Goal: Information Seeking & Learning: Learn about a topic

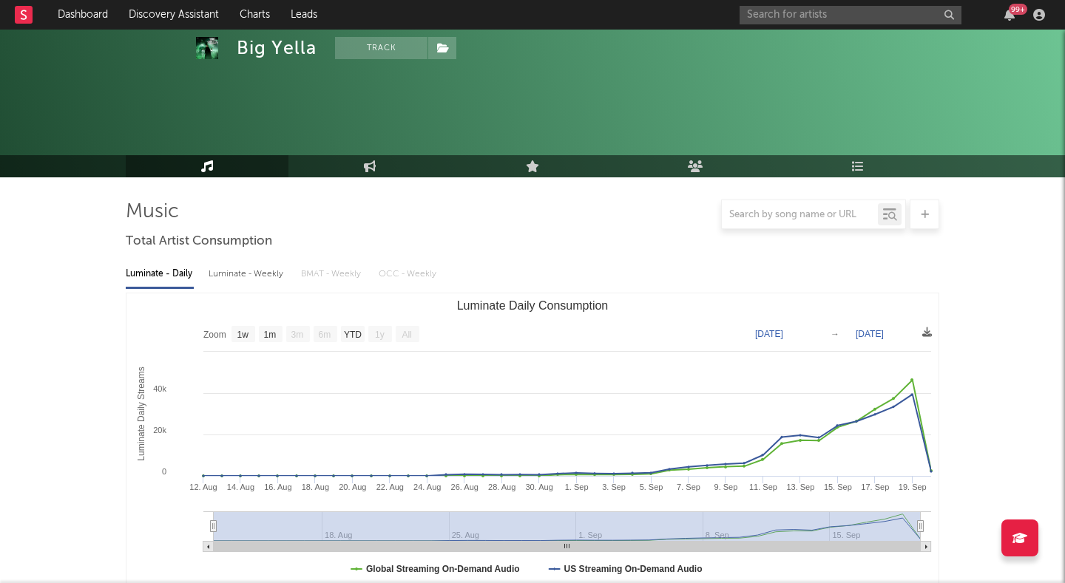
select select "1w"
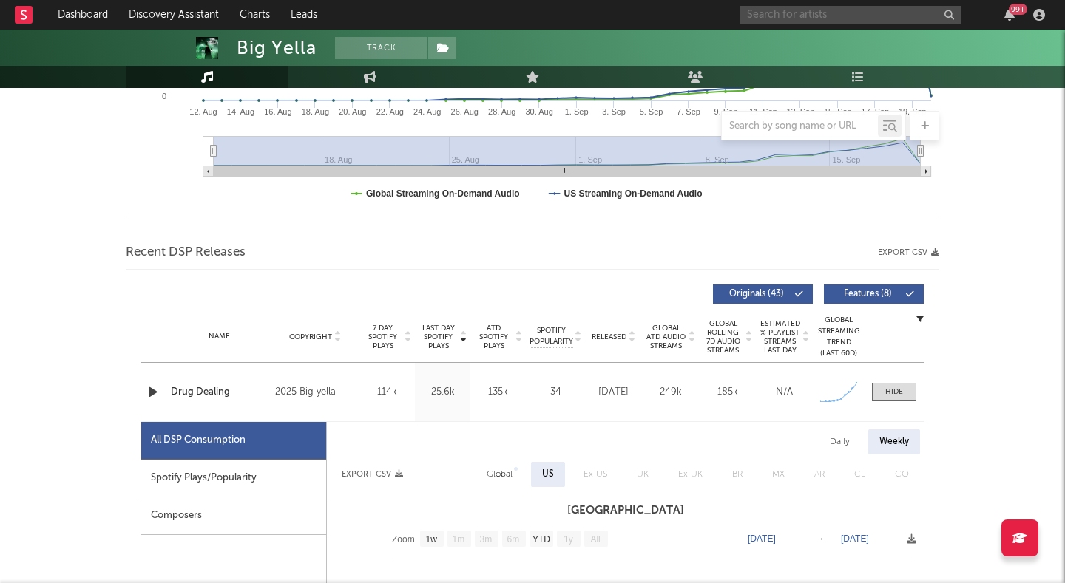
click at [806, 16] on input "text" at bounding box center [850, 15] width 222 height 18
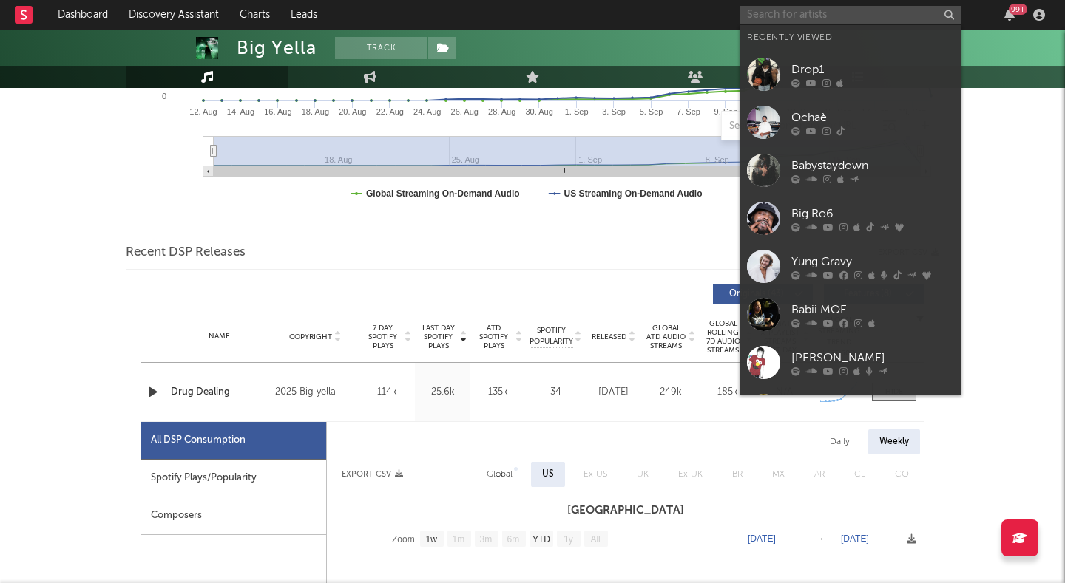
type input "o"
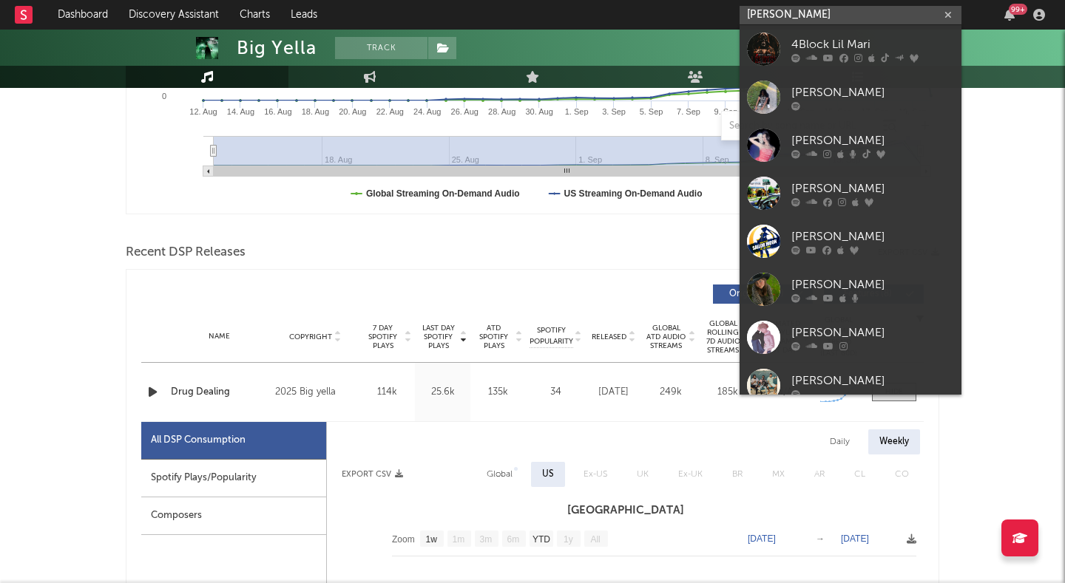
click at [746, 17] on input "lil mari" at bounding box center [850, 15] width 222 height 18
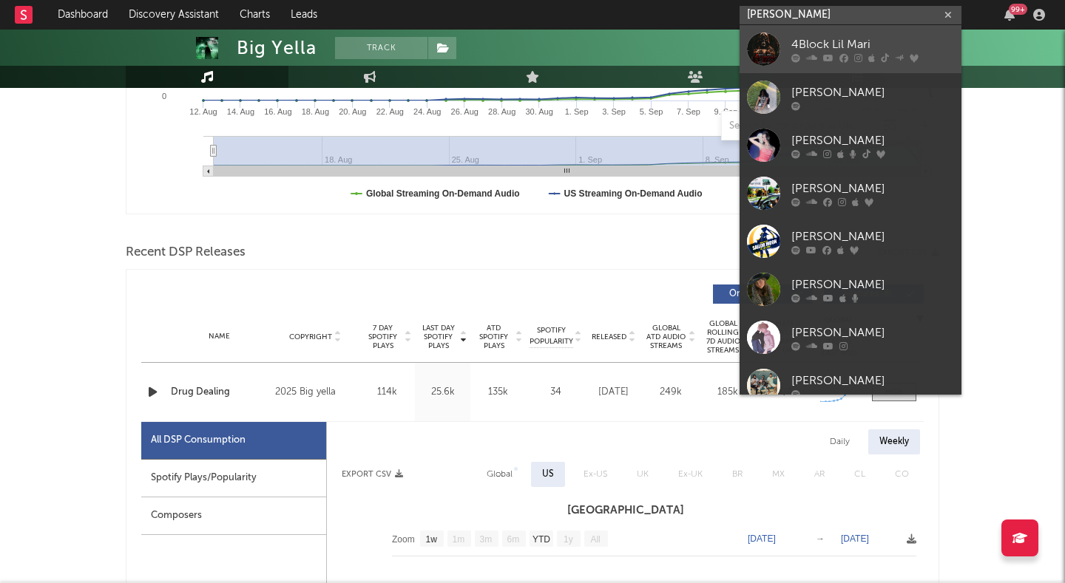
type input "lil mari"
click at [761, 33] on div at bounding box center [763, 49] width 33 height 33
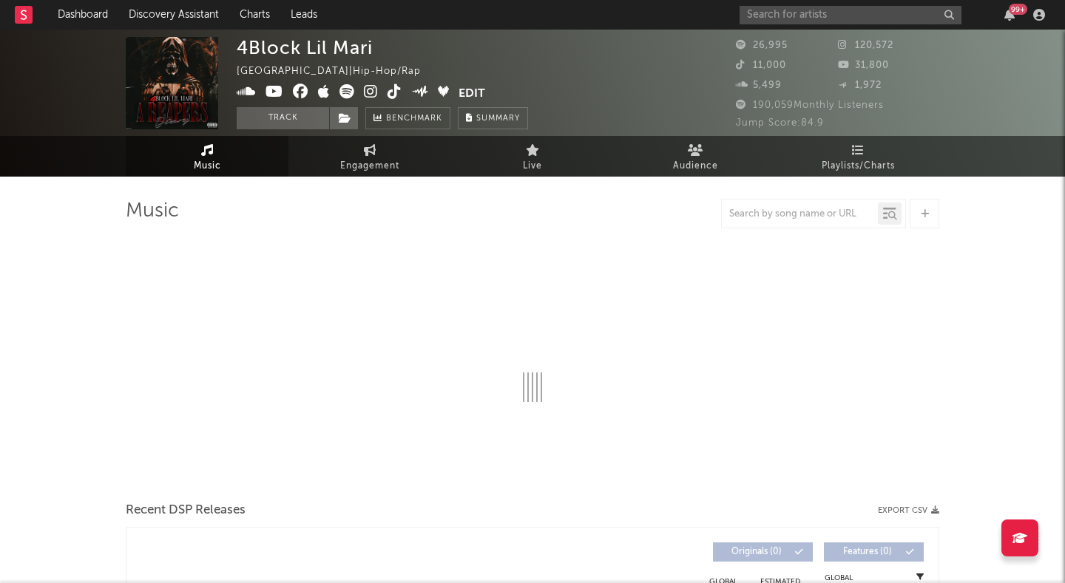
select select "6m"
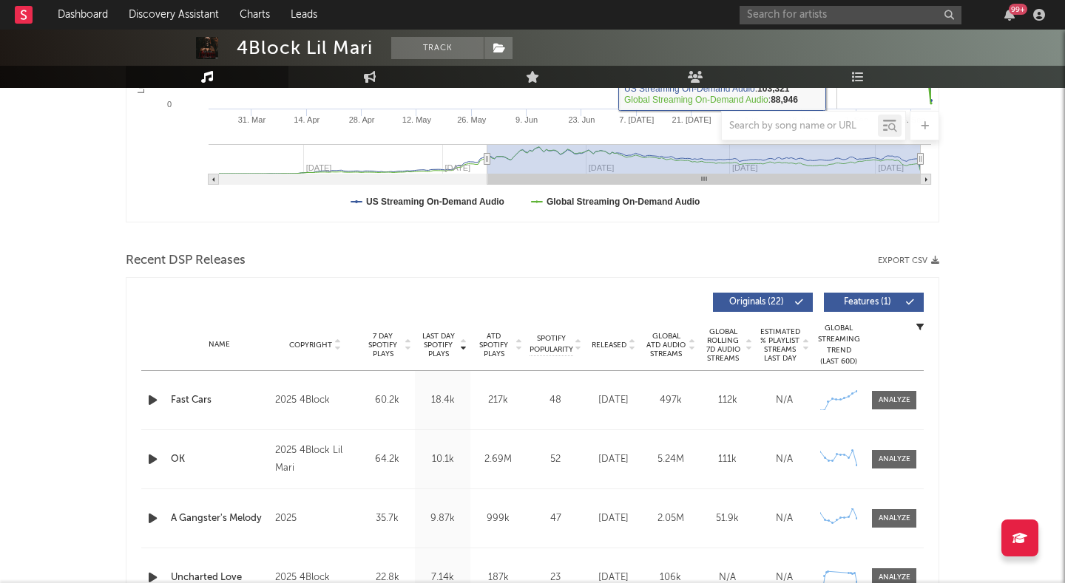
scroll to position [396, 0]
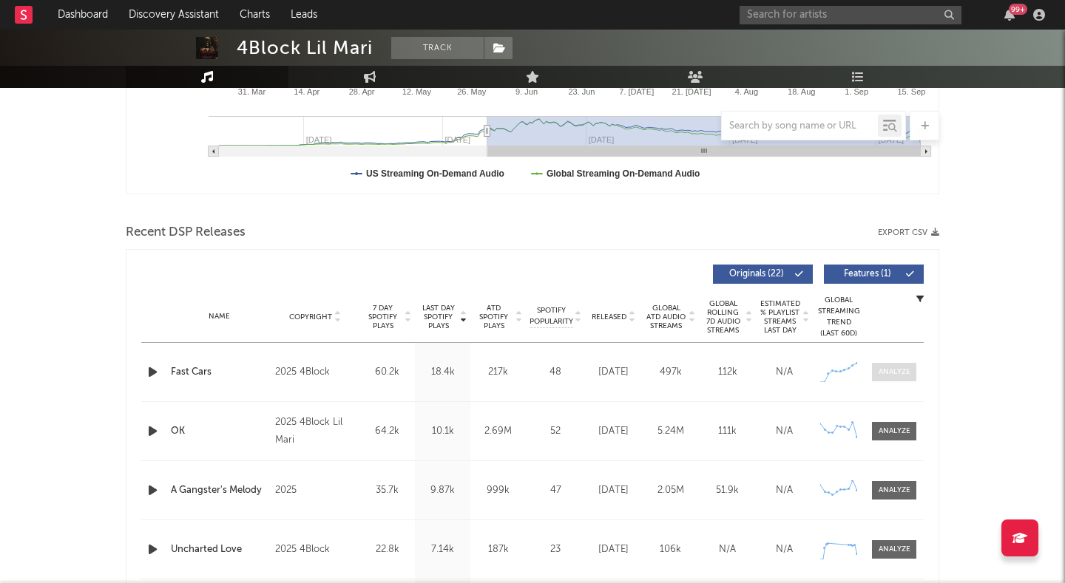
click at [892, 370] on div at bounding box center [894, 372] width 32 height 11
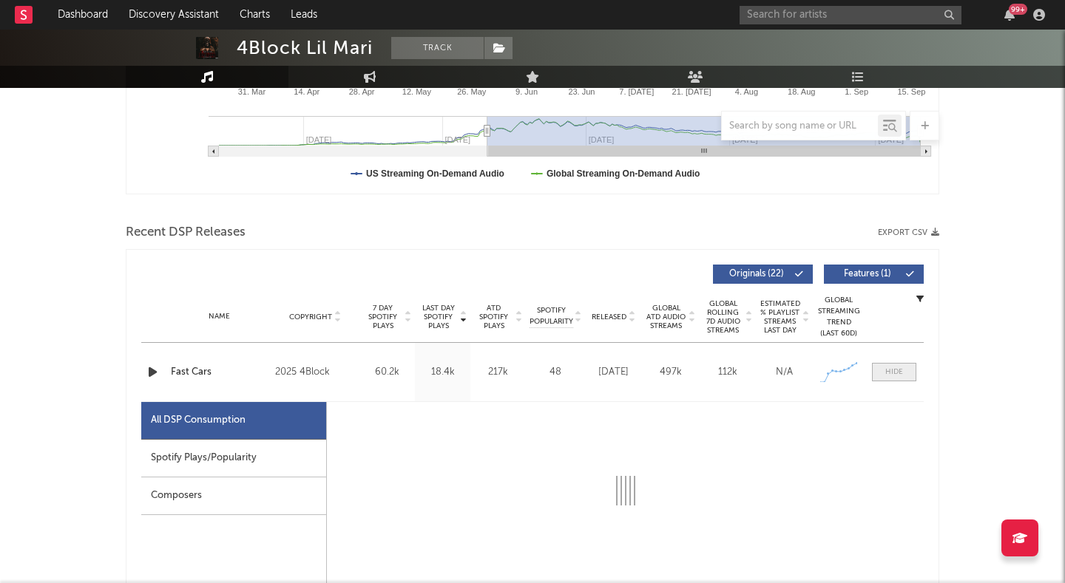
select select "1w"
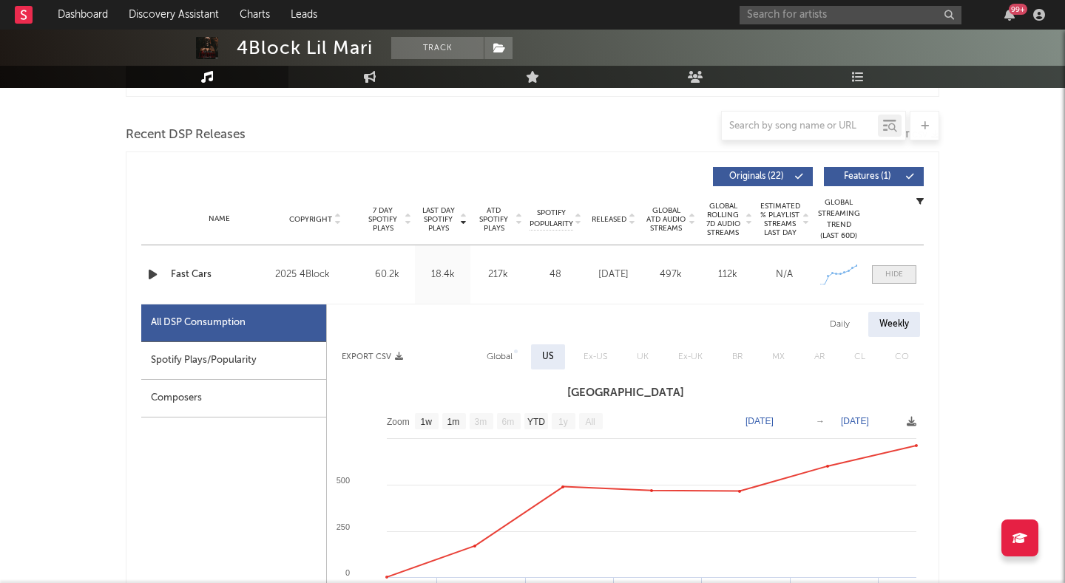
scroll to position [495, 0]
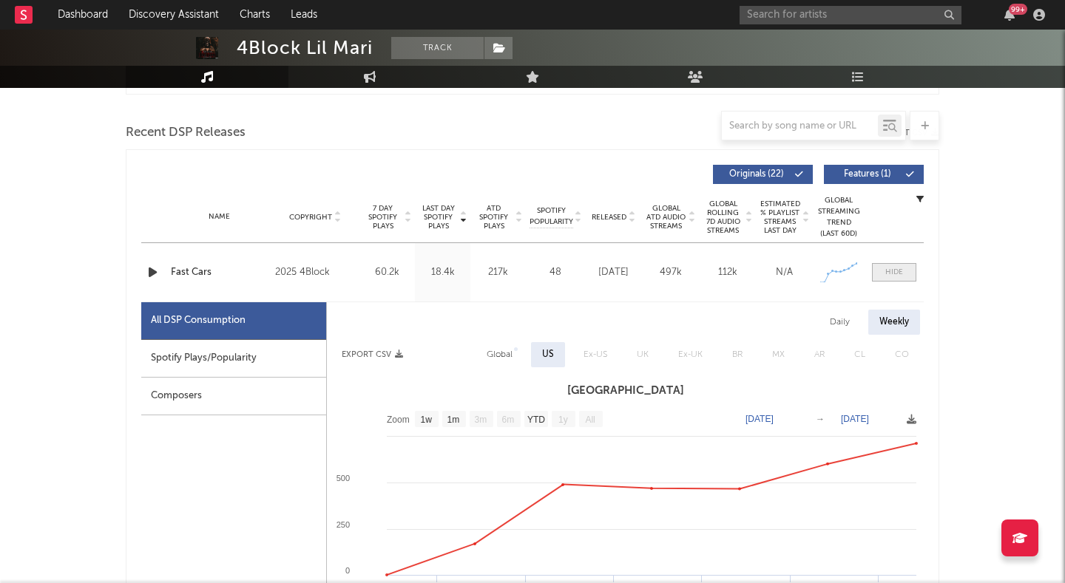
click at [889, 273] on div at bounding box center [894, 272] width 18 height 11
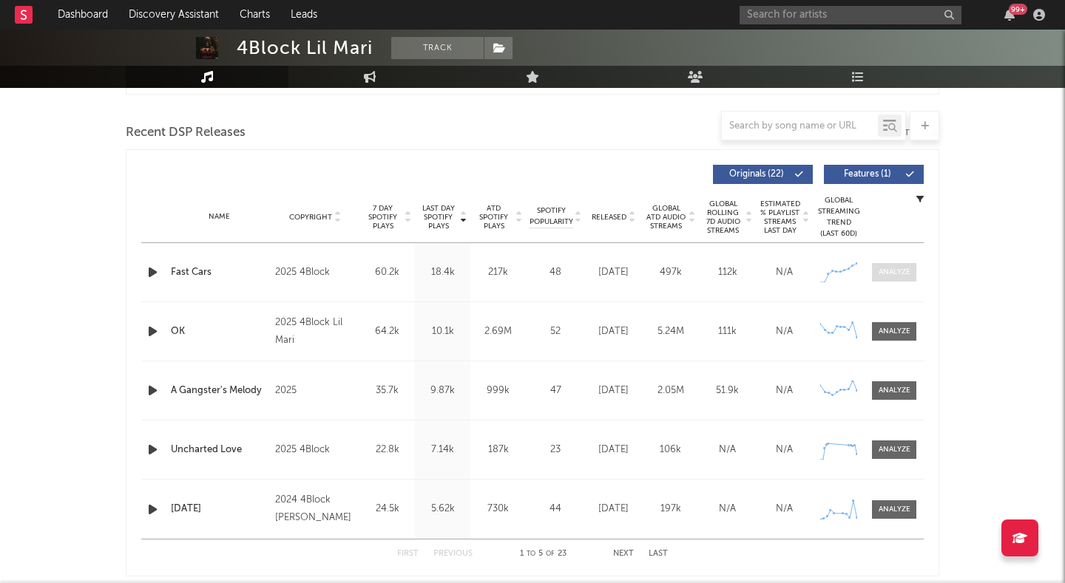
click at [889, 273] on div at bounding box center [894, 272] width 32 height 11
select select "1w"
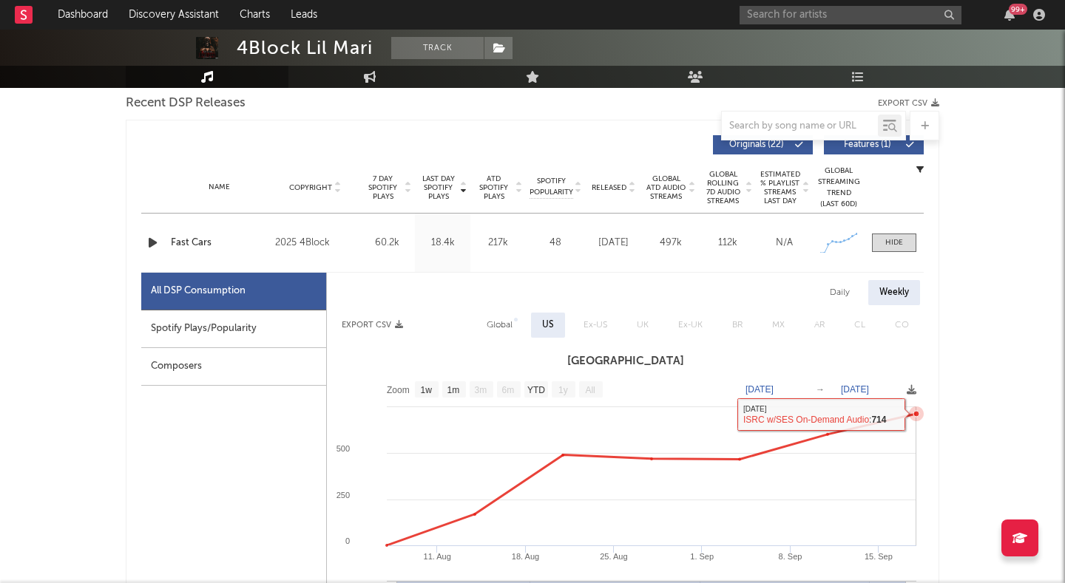
scroll to position [549, 0]
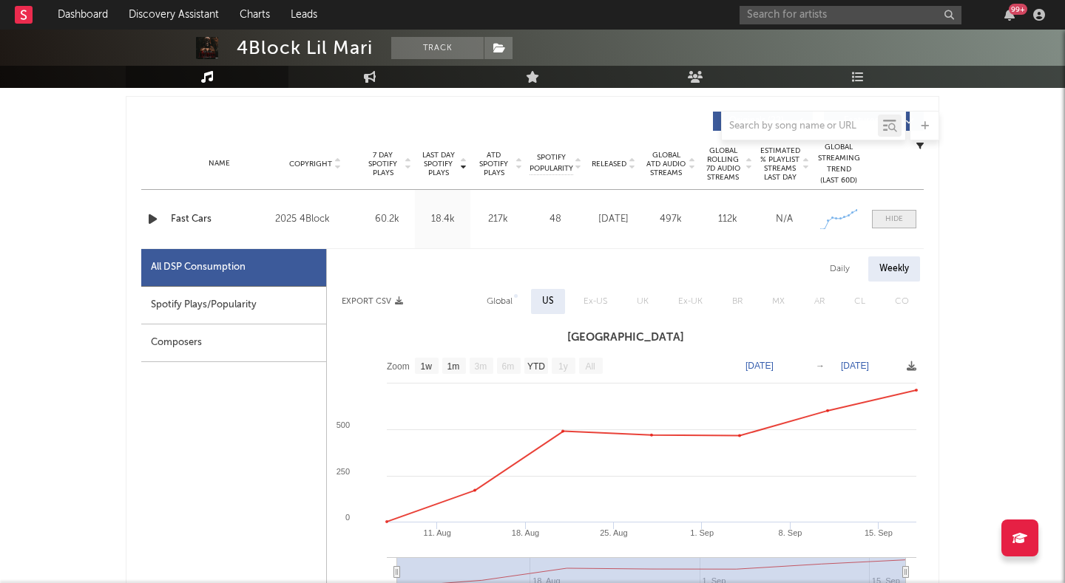
click at [892, 218] on div at bounding box center [894, 219] width 18 height 11
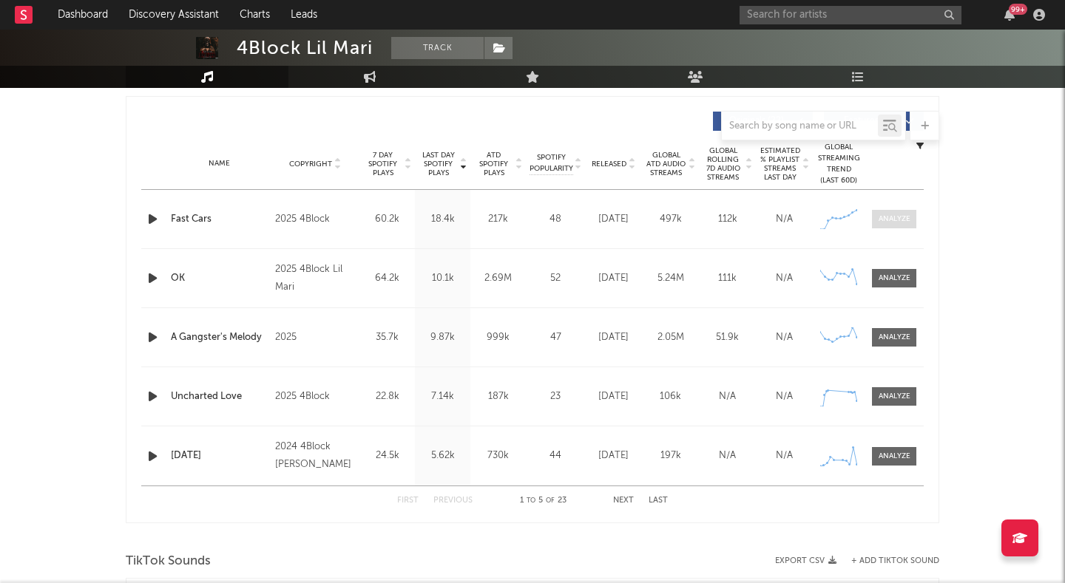
click at [887, 217] on div at bounding box center [894, 219] width 32 height 11
select select "1w"
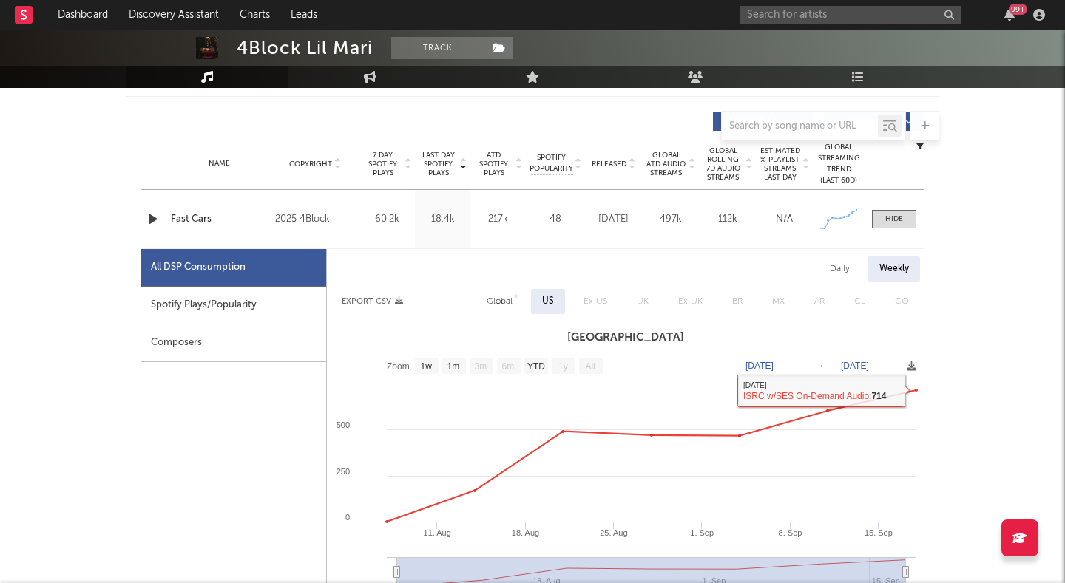
click at [885, 206] on div "Name Fast Cars Copyright 2025 4Block Label 4Block Album Names Fast Cars Compose…" at bounding box center [532, 219] width 782 height 58
click at [886, 226] on span at bounding box center [894, 219] width 44 height 18
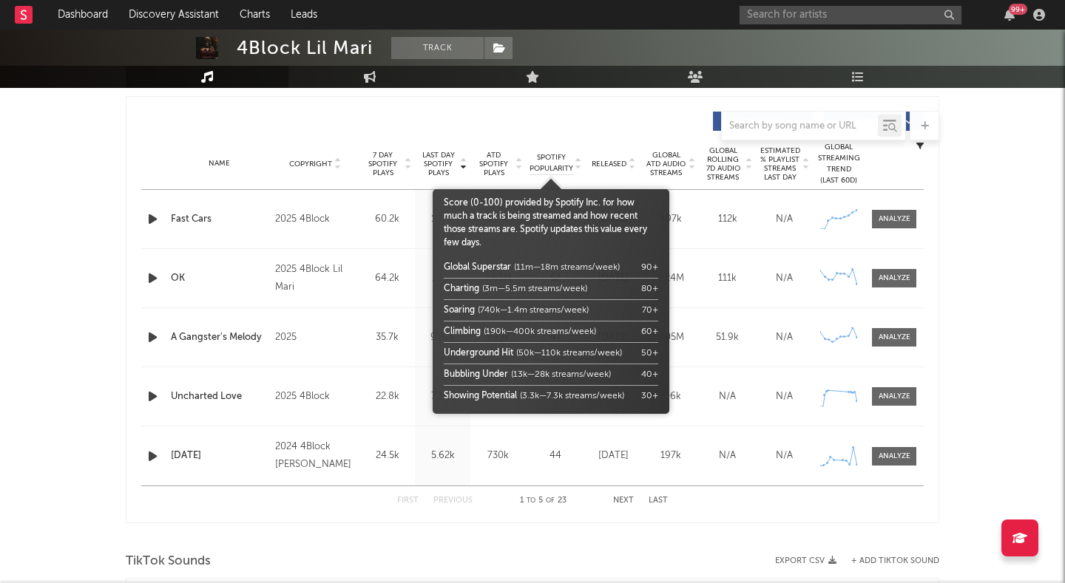
click at [569, 166] on span "Spotify Popularity" at bounding box center [551, 163] width 44 height 22
click at [541, 162] on span "Spotify Popularity" at bounding box center [551, 163] width 44 height 22
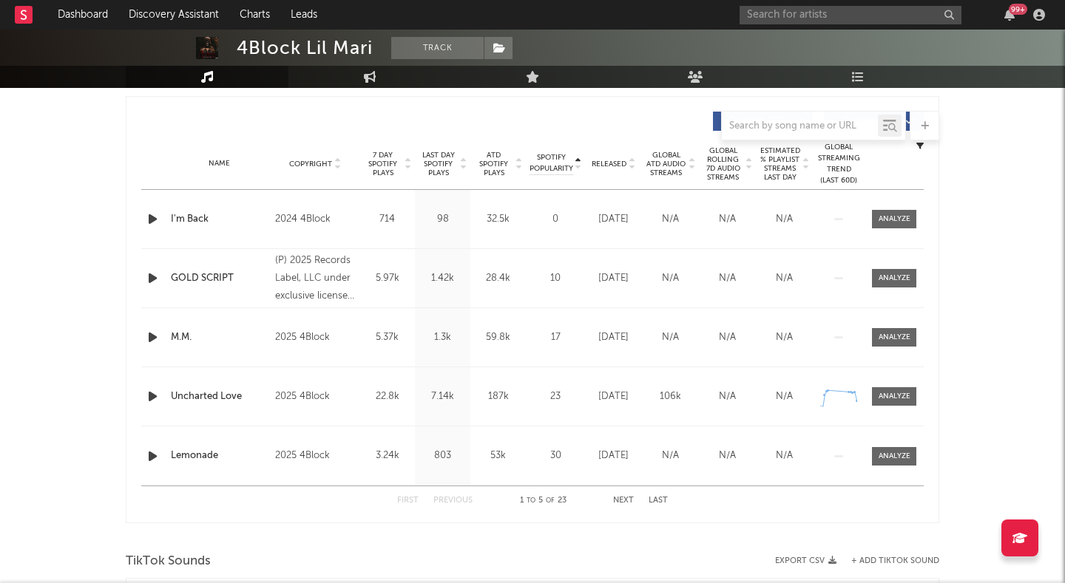
click at [624, 166] on span "Released" at bounding box center [609, 164] width 35 height 9
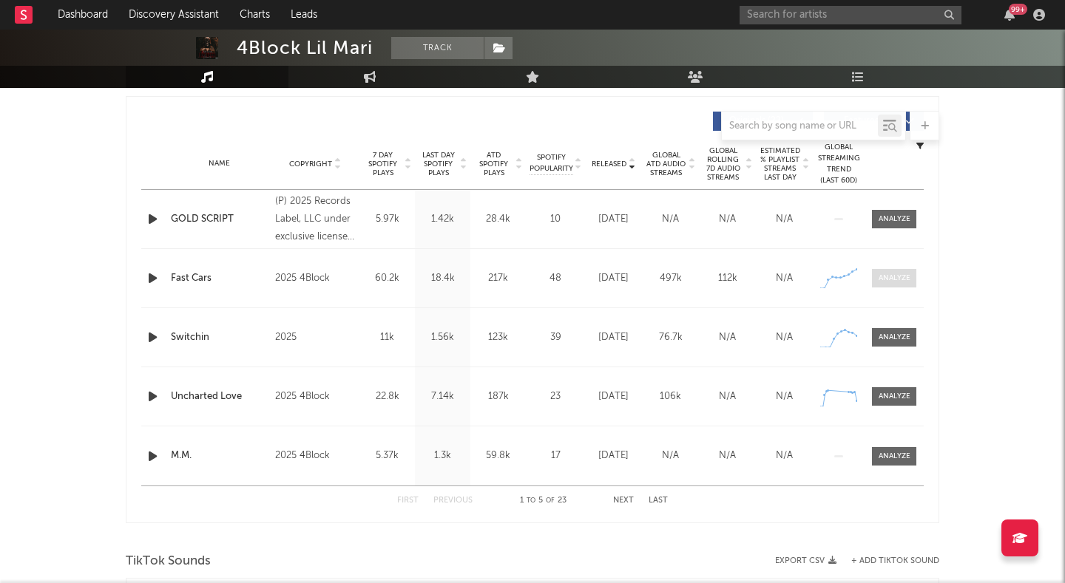
click at [889, 277] on div at bounding box center [894, 278] width 32 height 11
select select "1w"
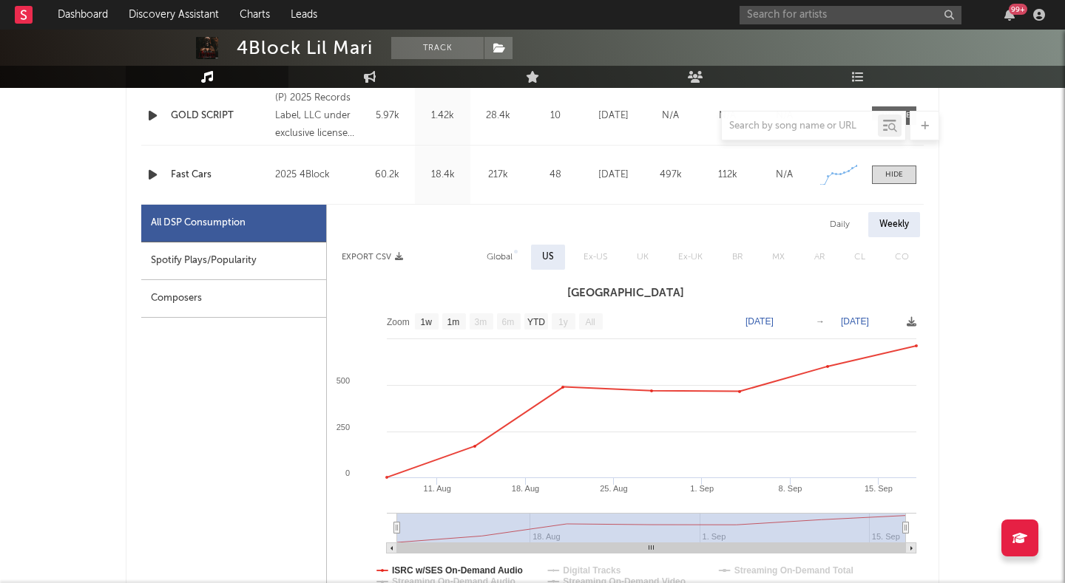
scroll to position [686, 0]
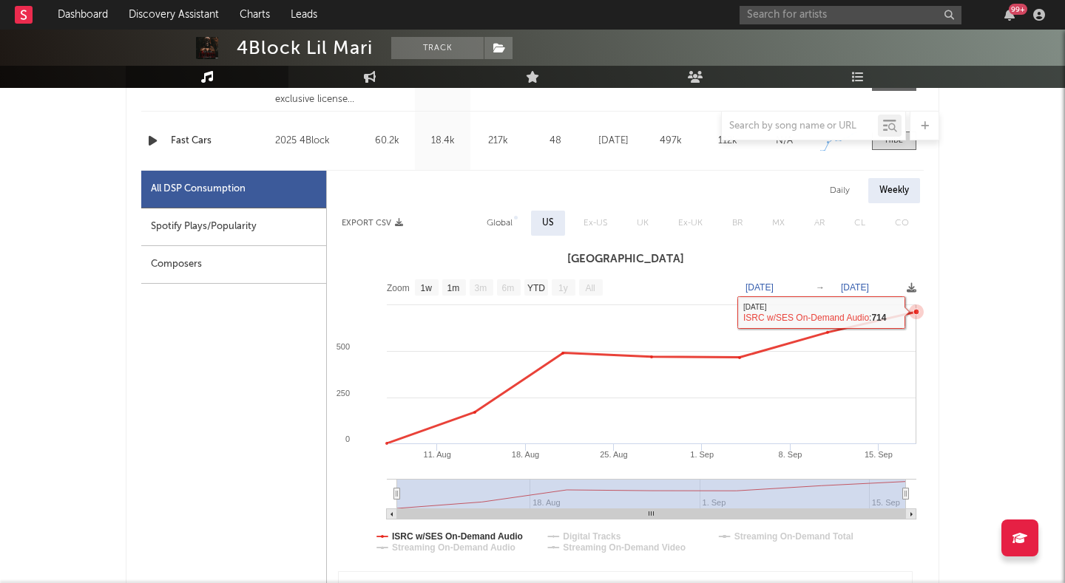
click at [903, 318] on icon at bounding box center [651, 378] width 529 height 132
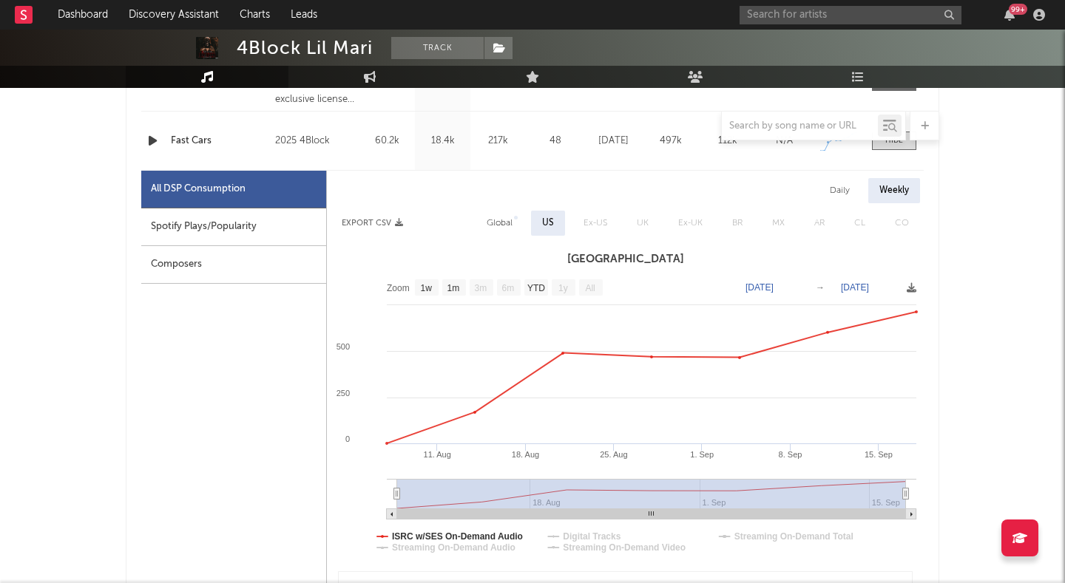
click at [843, 194] on div "Daily" at bounding box center [840, 190] width 42 height 25
select select "1w"
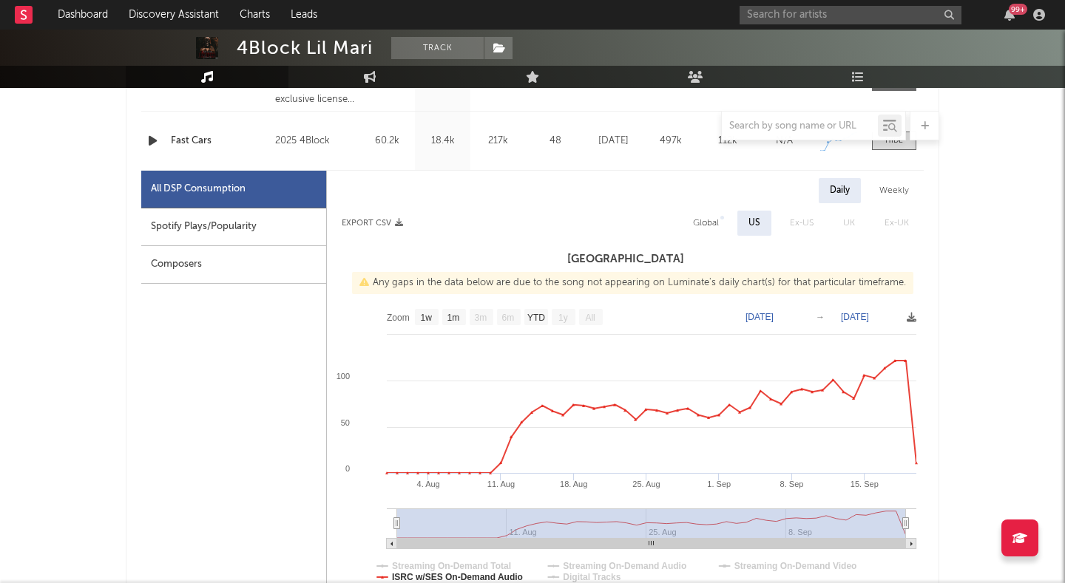
click at [898, 186] on div "Weekly" at bounding box center [894, 190] width 52 height 25
select select "1w"
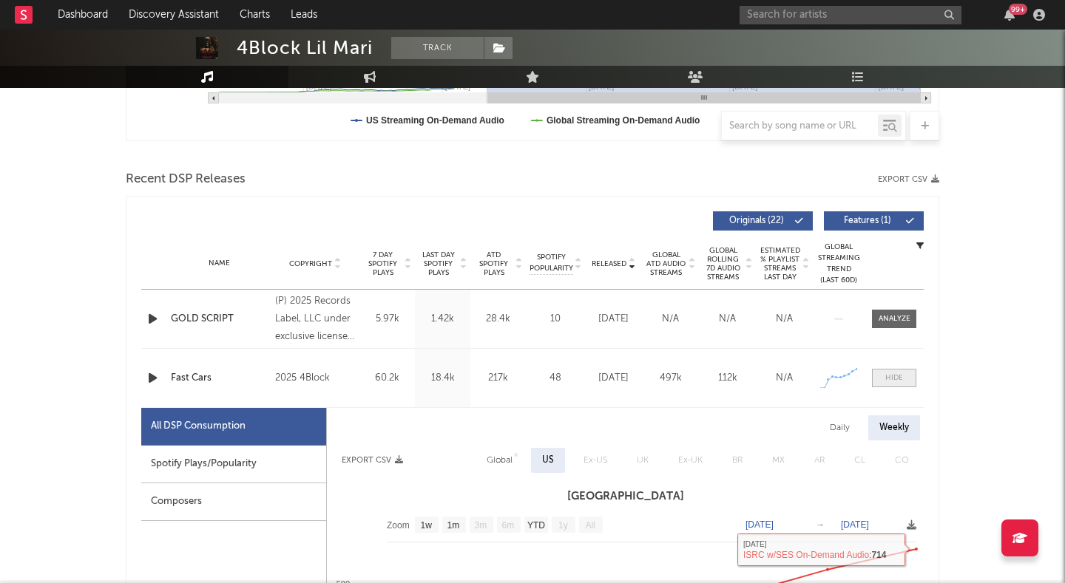
scroll to position [447, 0]
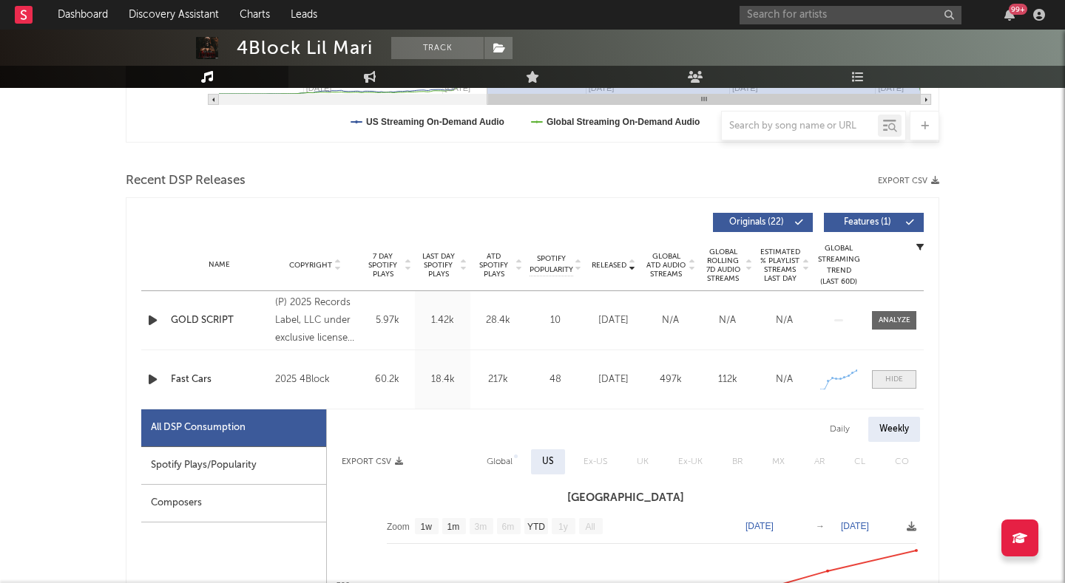
click at [897, 373] on span at bounding box center [894, 379] width 44 height 18
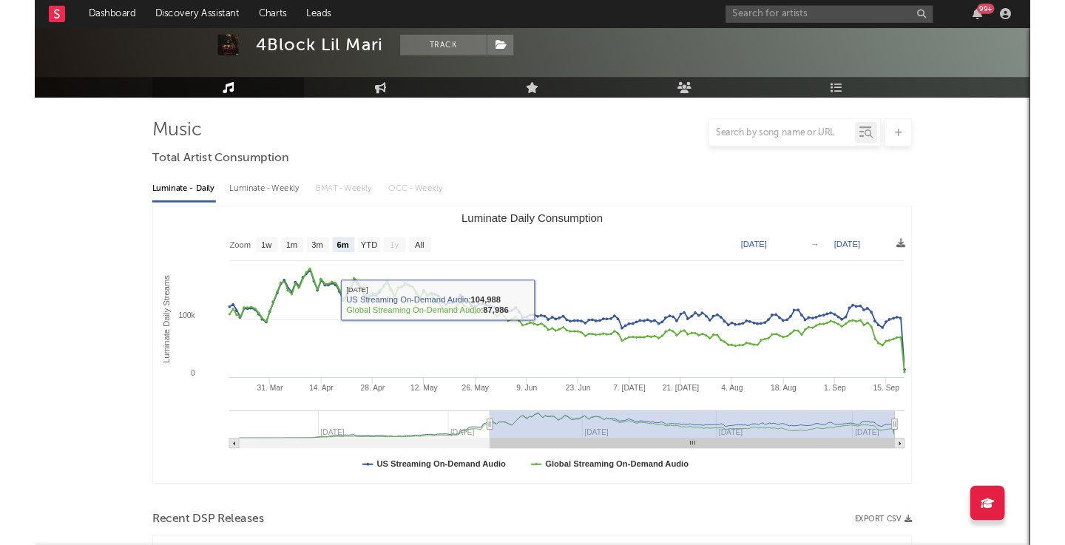
scroll to position [56, 0]
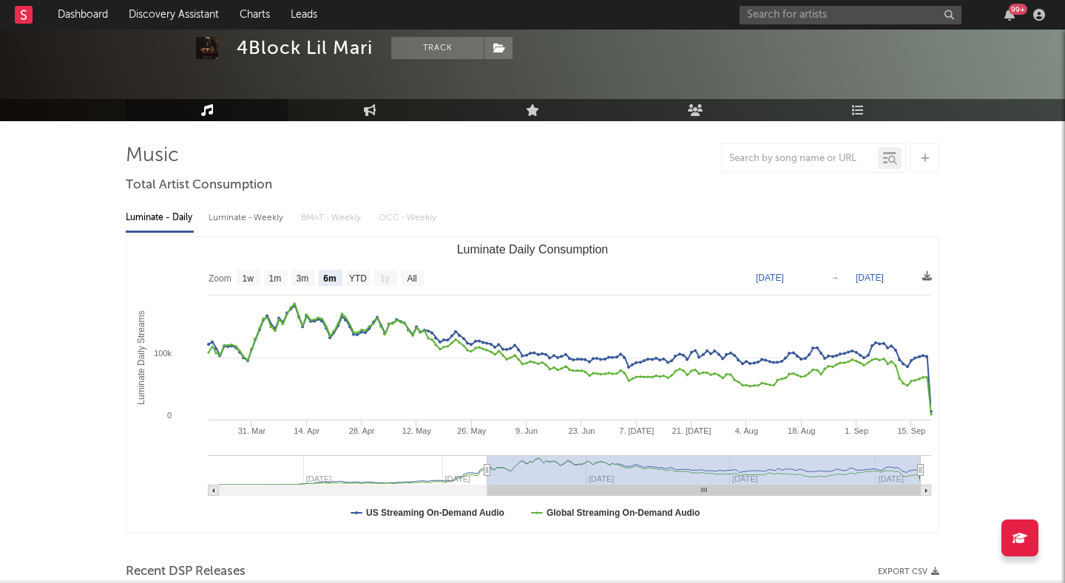
click at [259, 214] on div "Luminate - Weekly" at bounding box center [248, 218] width 78 height 25
select select "6m"
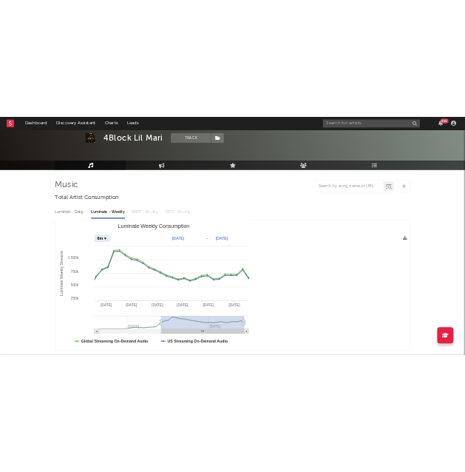
scroll to position [97, 0]
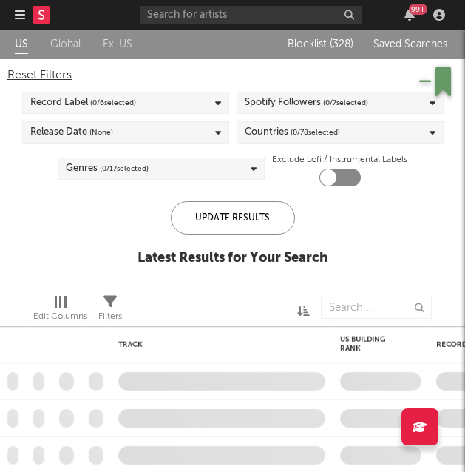
checkbox input "true"
